Goal: Task Accomplishment & Management: Use online tool/utility

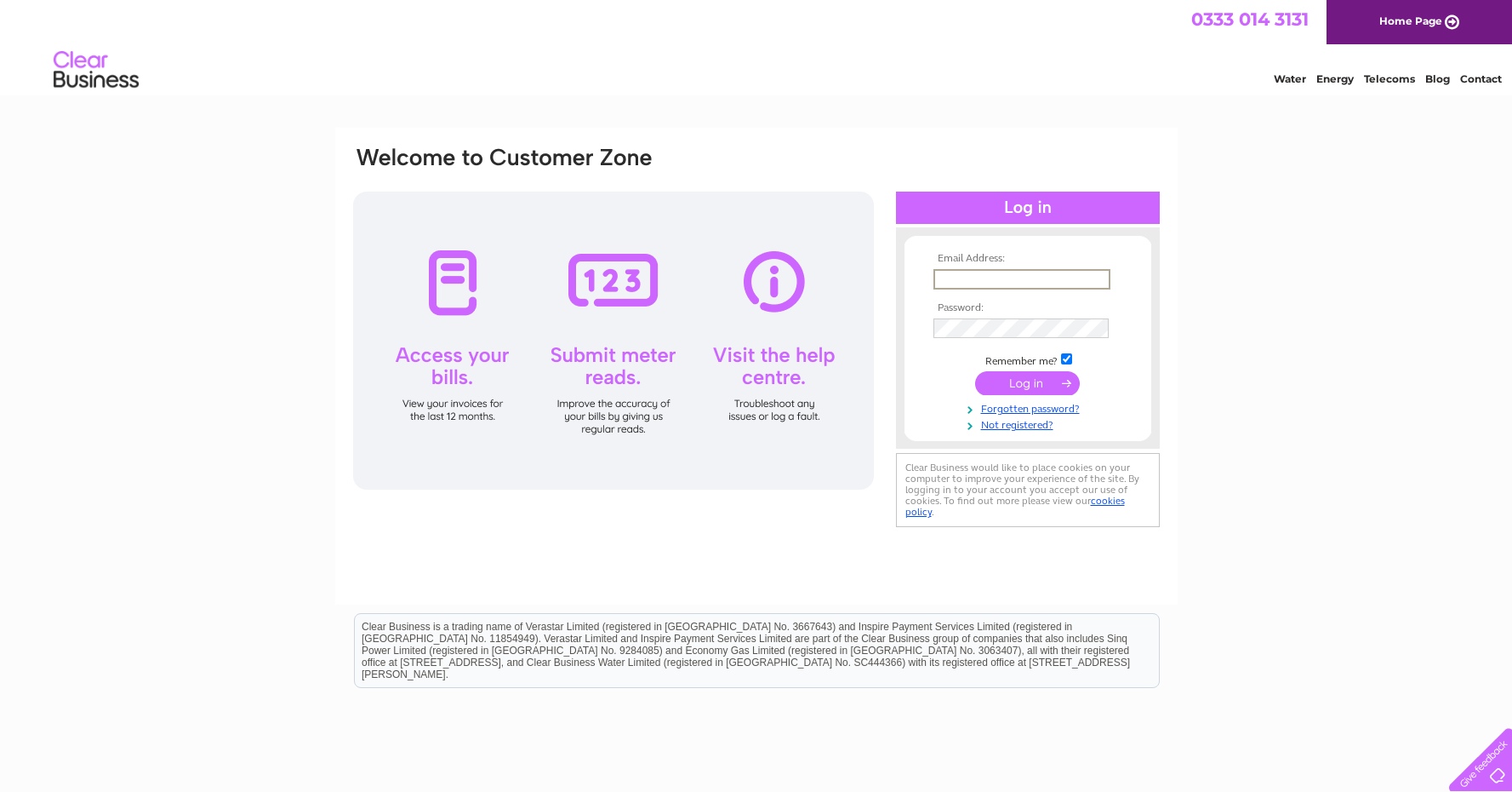
type input "jordan@ingrained-scotland.com"
click at [1027, 382] on input "submit" at bounding box center [1027, 383] width 105 height 24
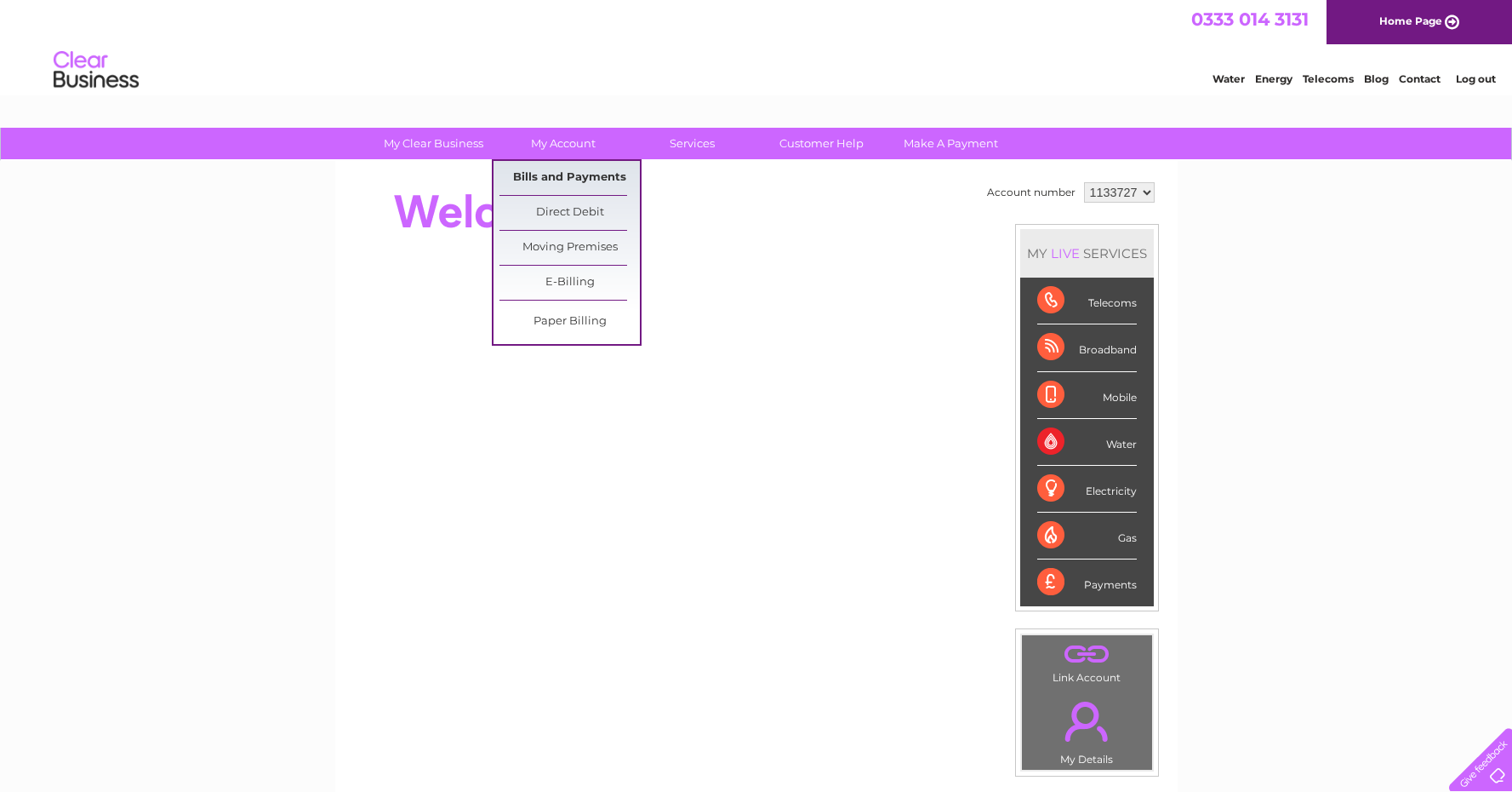
click at [573, 170] on link "Bills and Payments" at bounding box center [570, 178] width 141 height 34
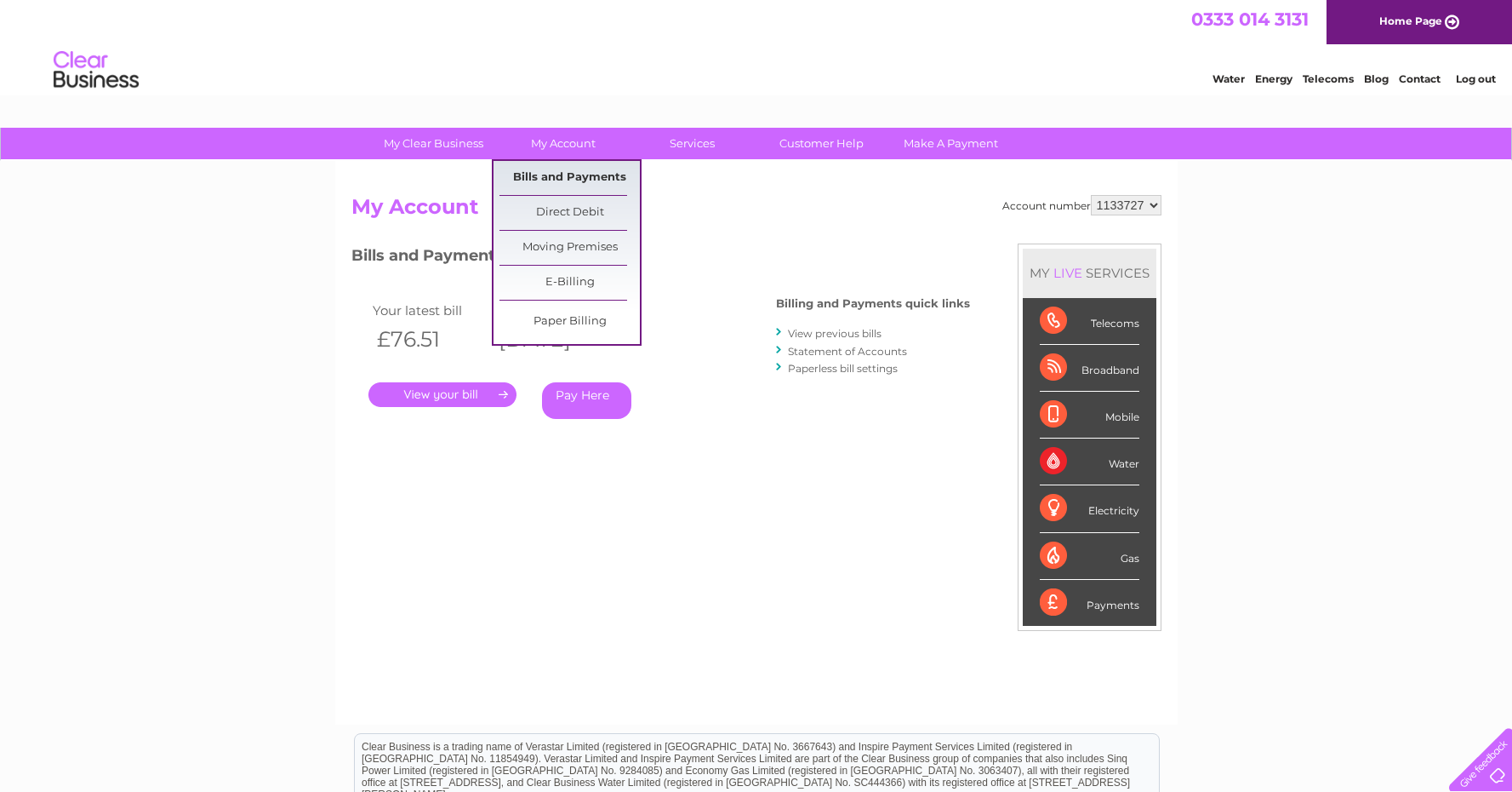
click at [567, 171] on link "Bills and Payments" at bounding box center [570, 178] width 141 height 34
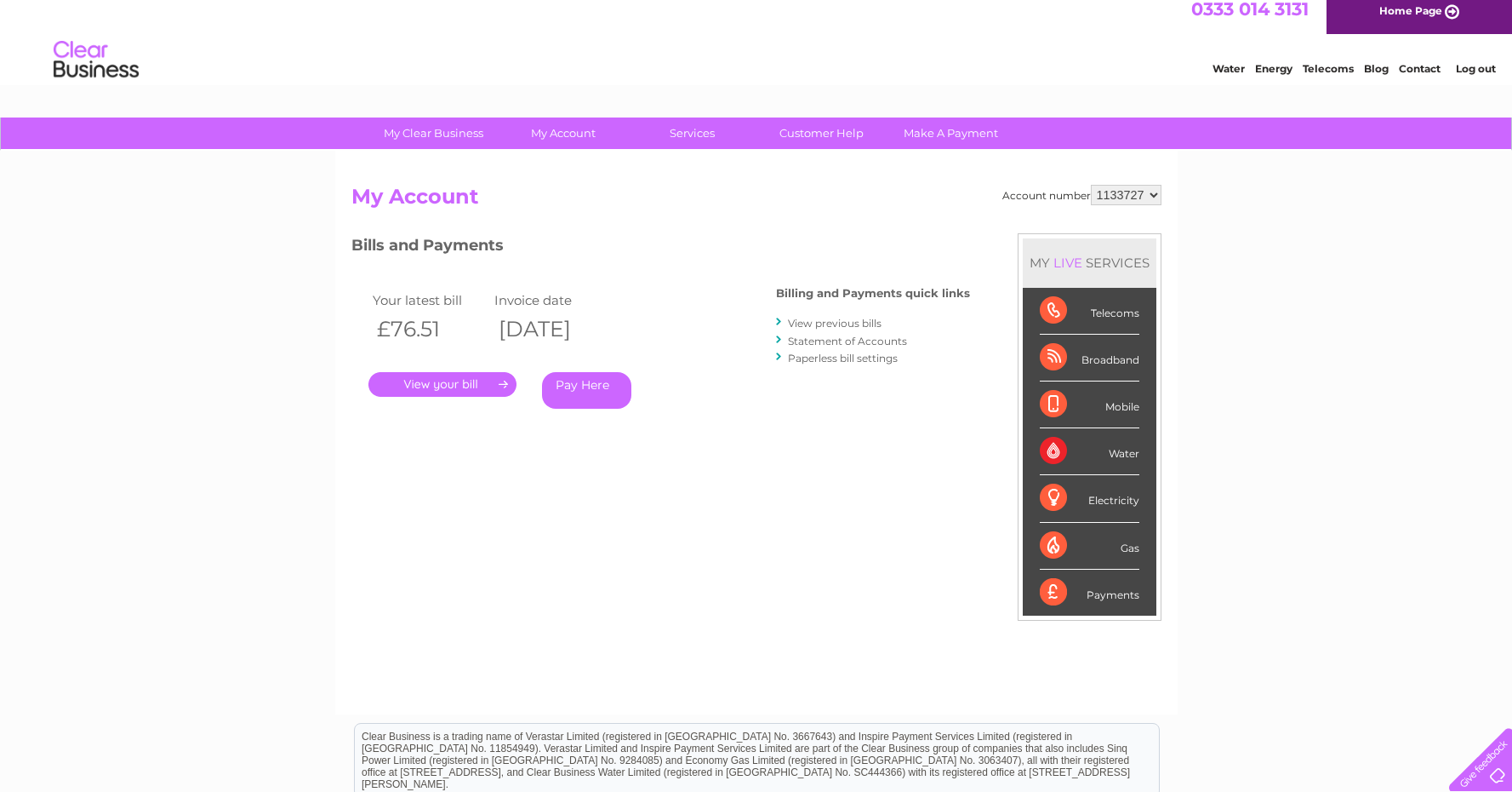
scroll to position [28, 0]
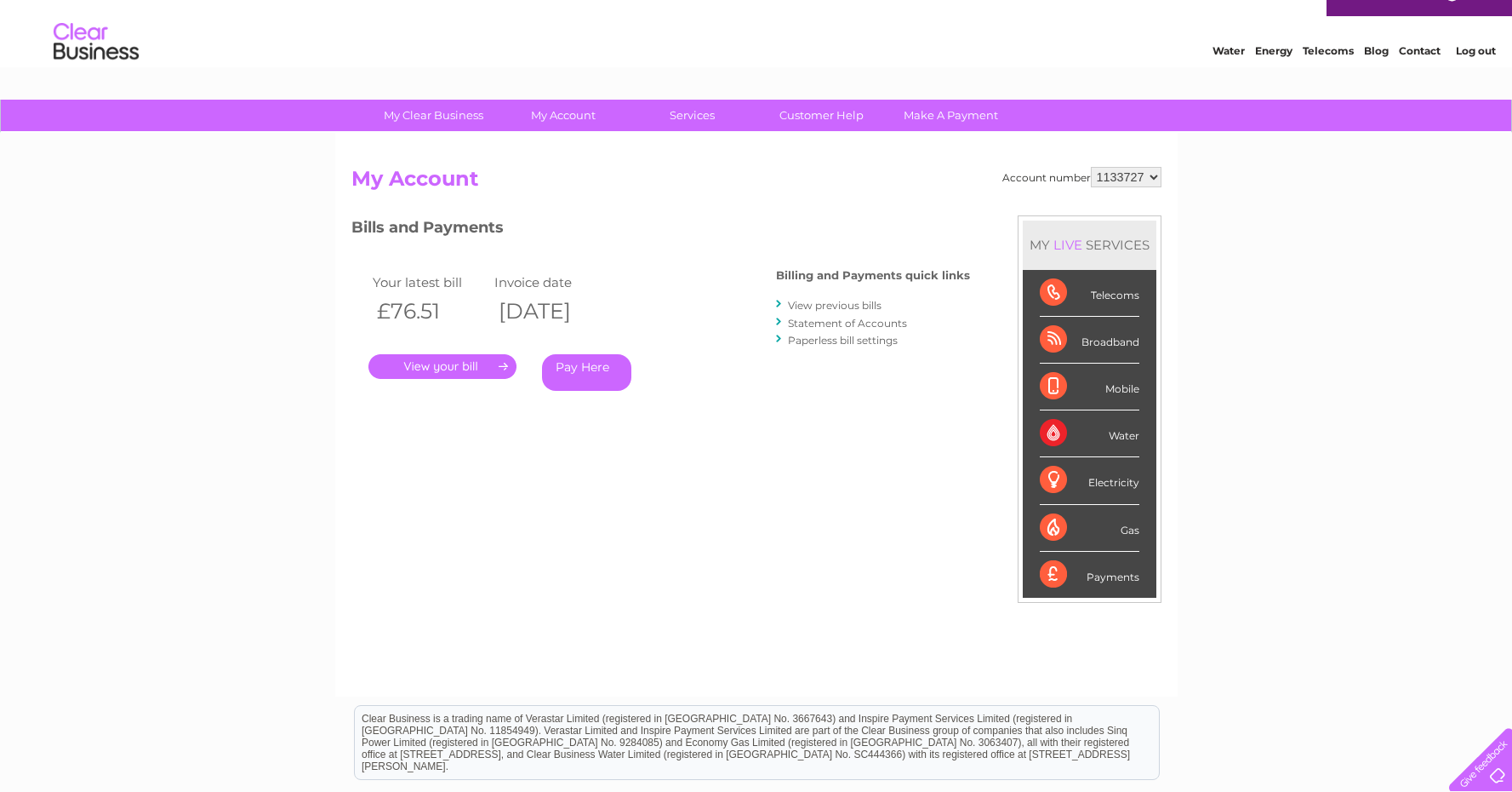
click at [1114, 480] on div "Electricity" at bounding box center [1090, 481] width 100 height 47
click at [1055, 474] on div "Electricity" at bounding box center [1090, 481] width 100 height 47
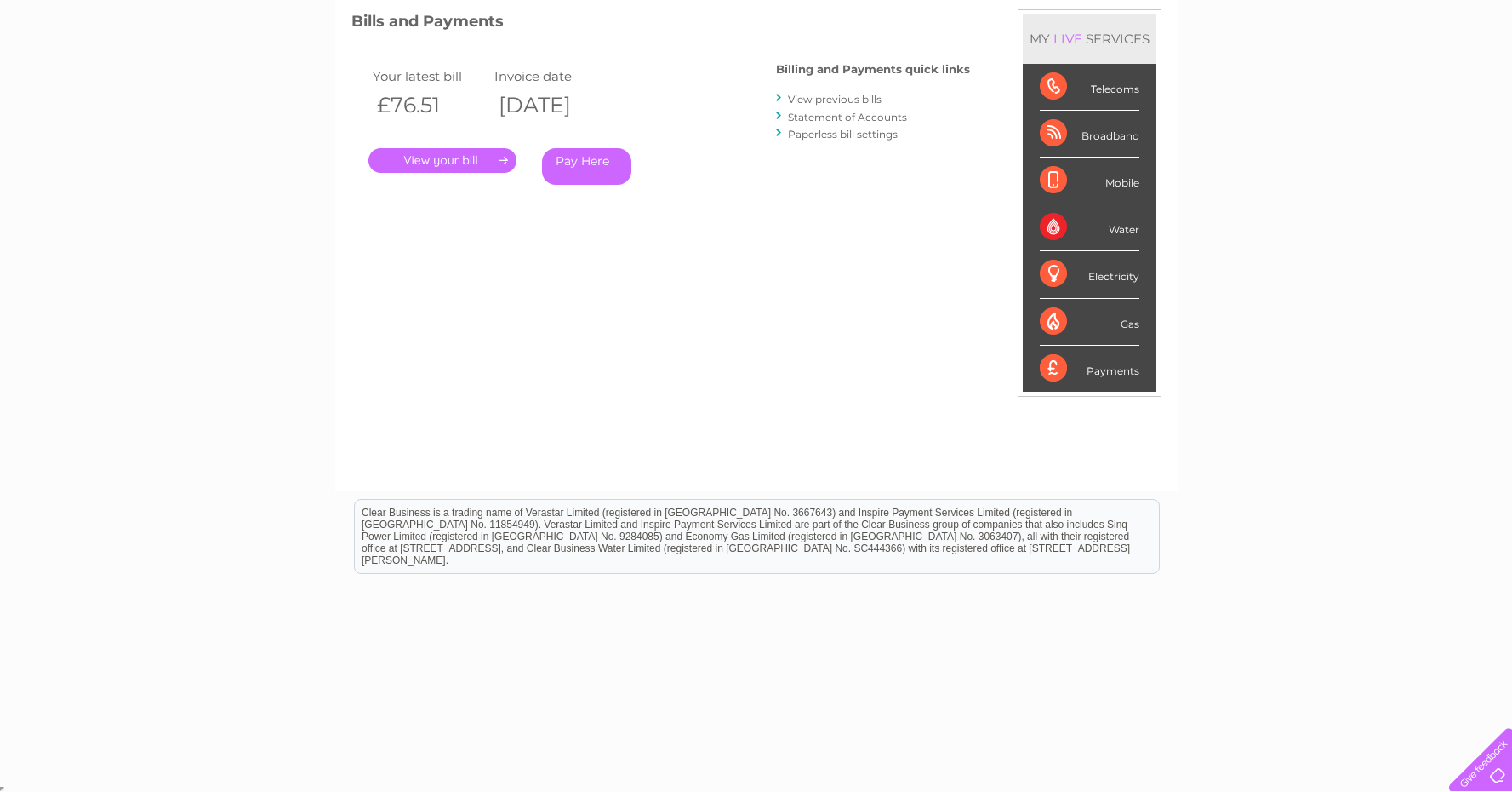
scroll to position [0, 0]
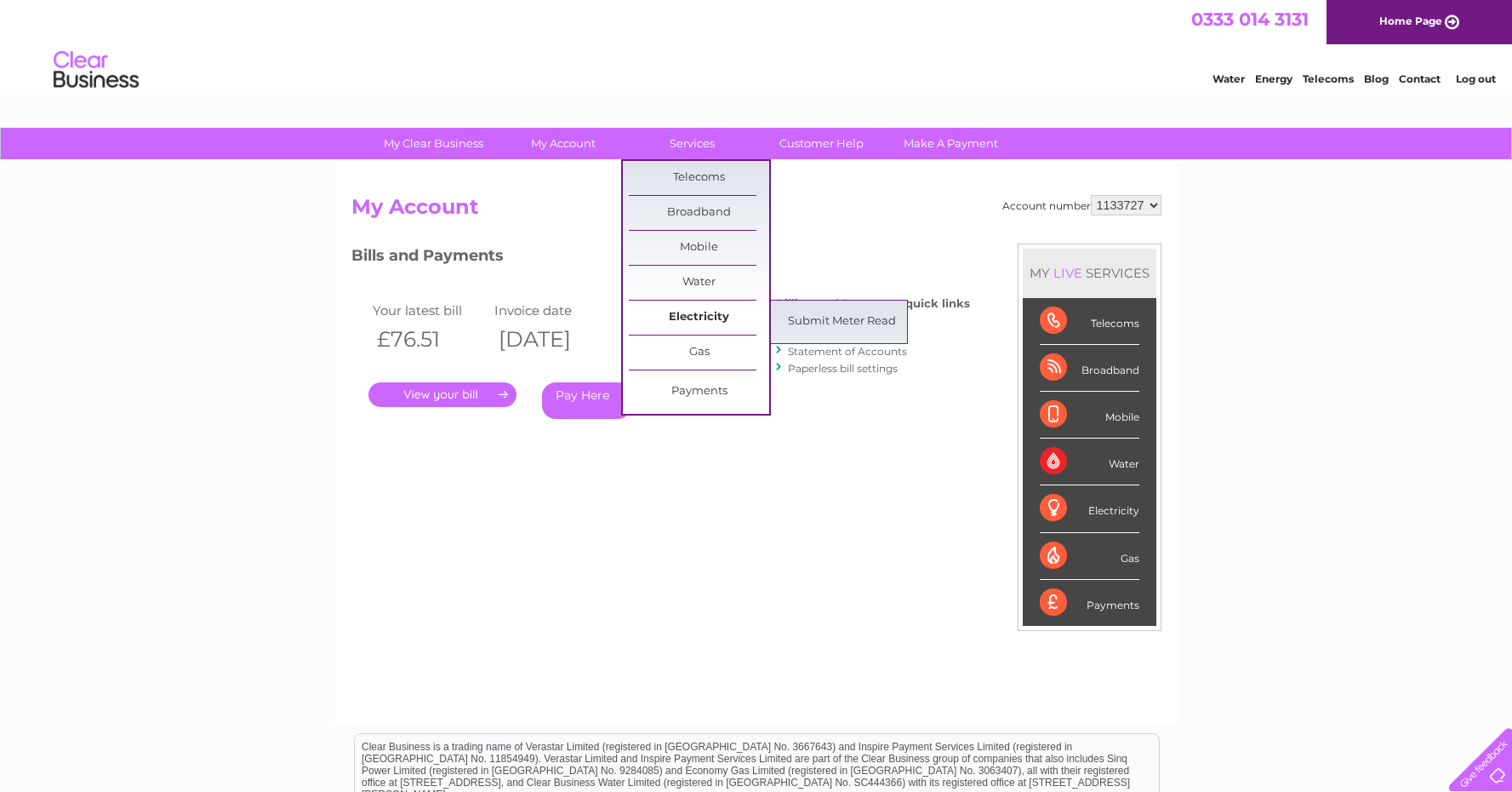
click at [712, 311] on link "Electricity" at bounding box center [699, 318] width 141 height 34
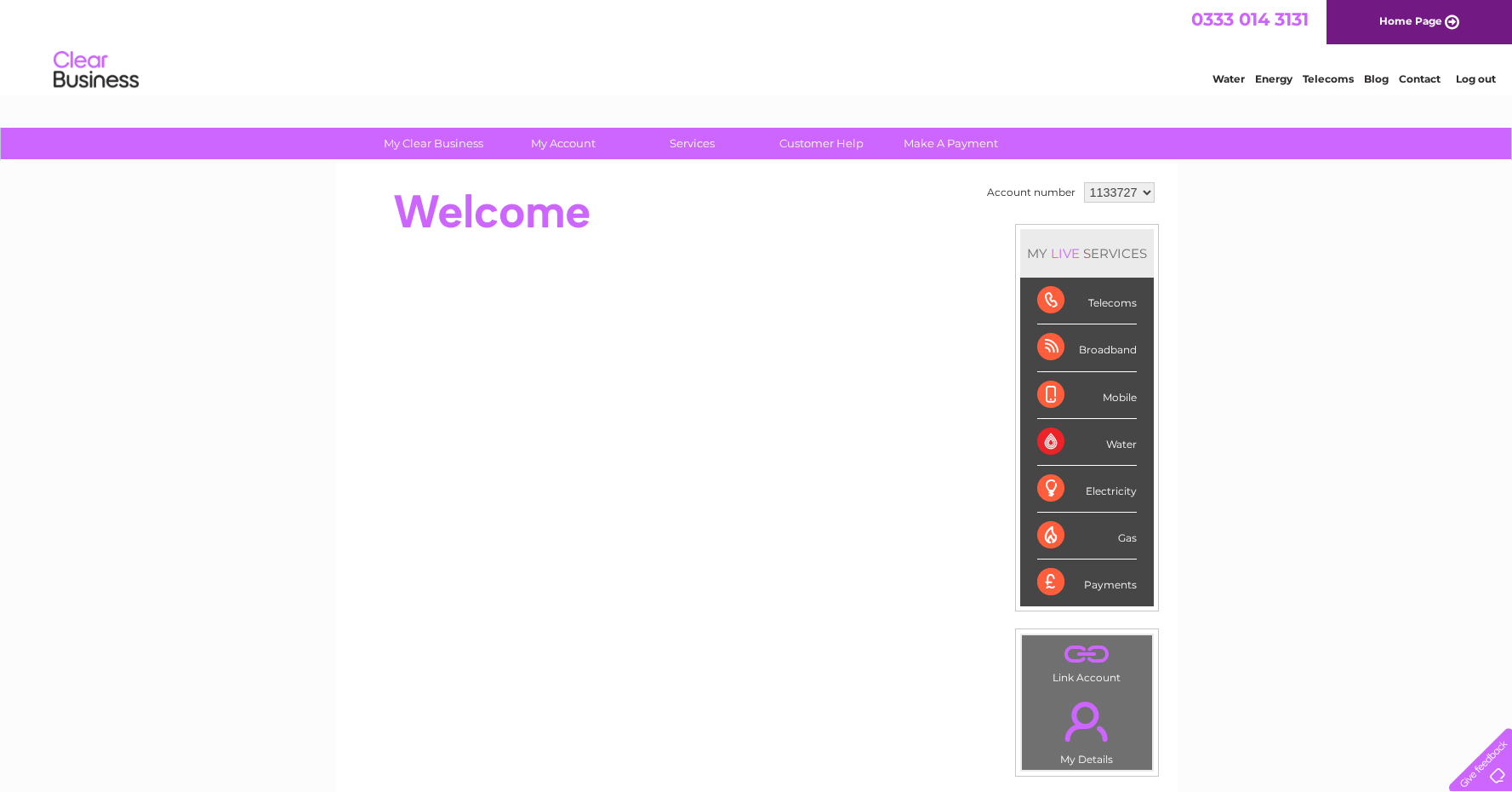
click at [1484, 78] on link "Log out" at bounding box center [1476, 78] width 40 height 12
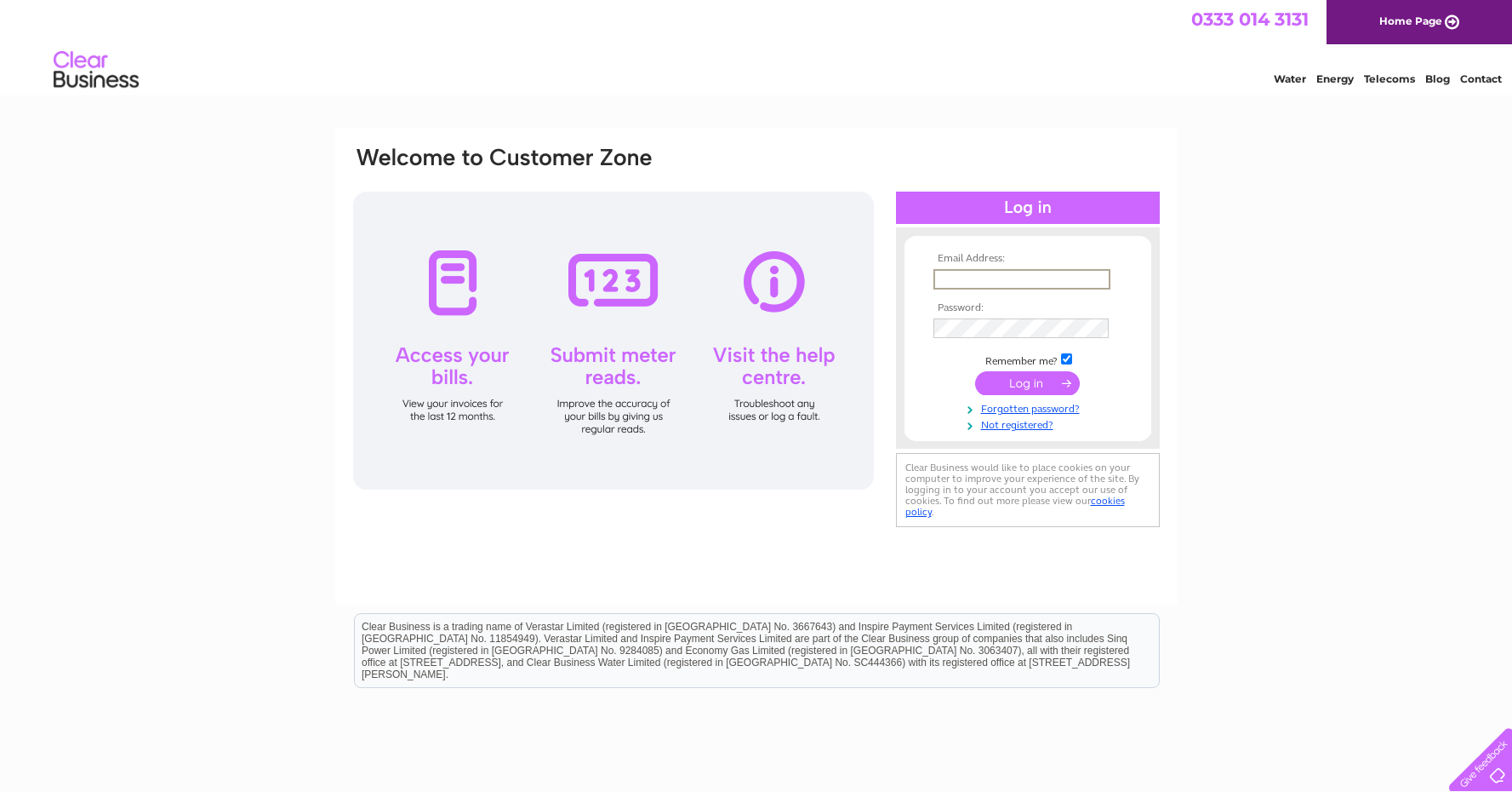
type input "jordan@ingrained-scotland.com"
click at [1027, 382] on input "submit" at bounding box center [1027, 383] width 105 height 24
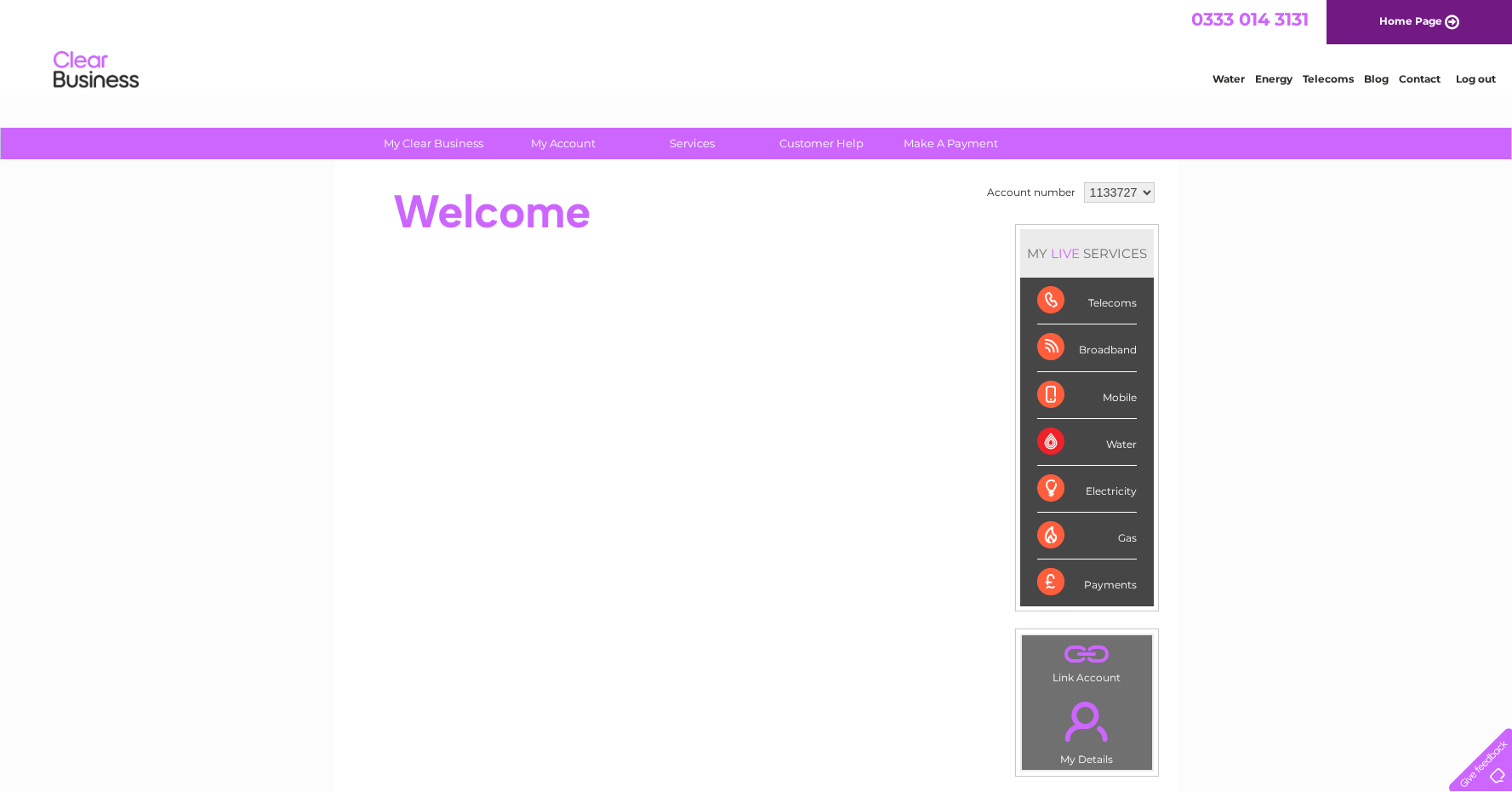
click at [1267, 304] on div "My Clear Business Login Details My Details My Preferences Link Account My Accou…" at bounding box center [756, 605] width 1512 height 957
